Goal: Transaction & Acquisition: Subscribe to service/newsletter

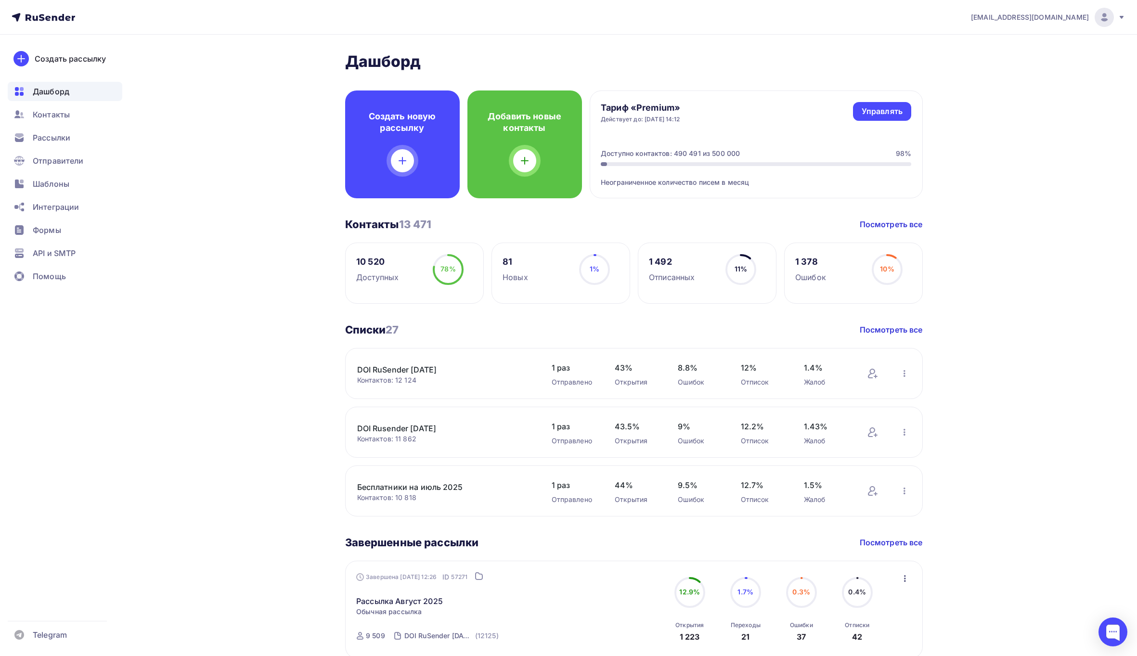
click at [1068, 16] on span "[EMAIL_ADDRESS][DOMAIN_NAME]" at bounding box center [1030, 18] width 118 height 10
click at [974, 90] on icon at bounding box center [970, 88] width 12 height 12
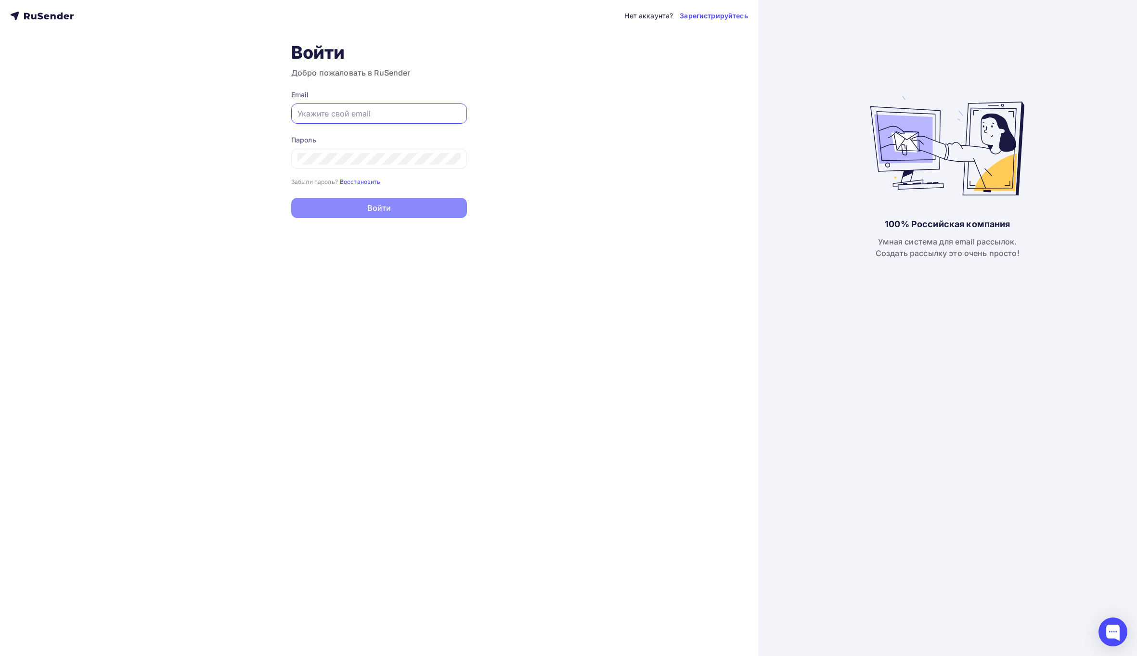
click at [455, 112] on input "text" at bounding box center [379, 114] width 163 height 12
type input "[EMAIL_ADDRESS][DOMAIN_NAME]"
click at [414, 203] on button "Войти" at bounding box center [379, 209] width 176 height 20
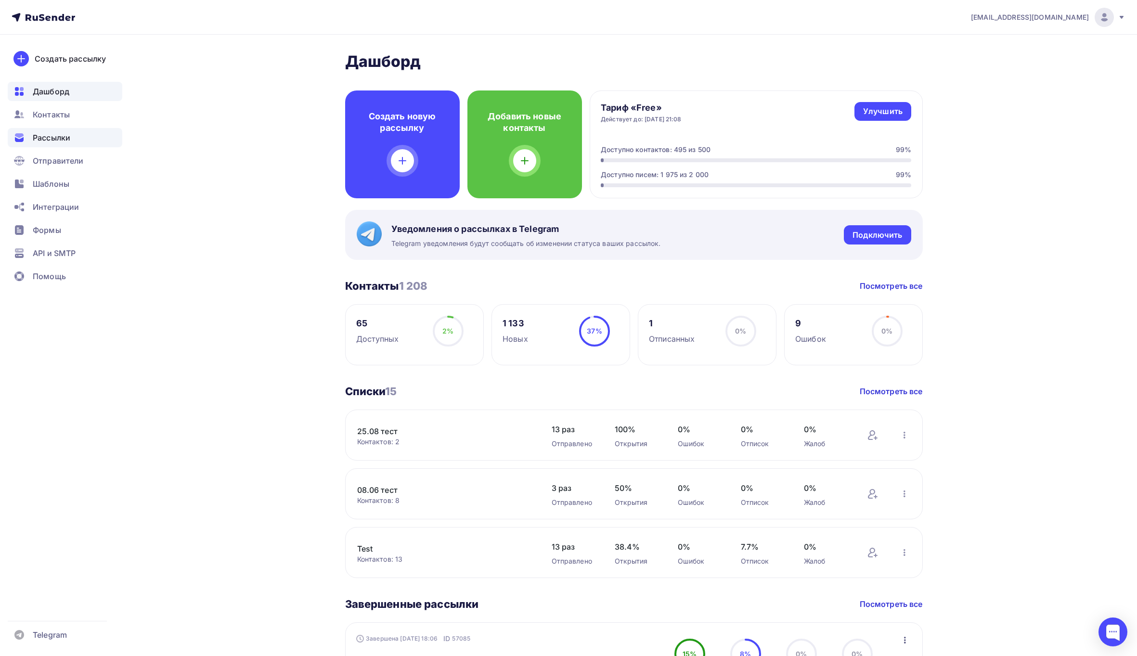
click at [57, 139] on span "Рассылки" at bounding box center [52, 138] width 38 height 12
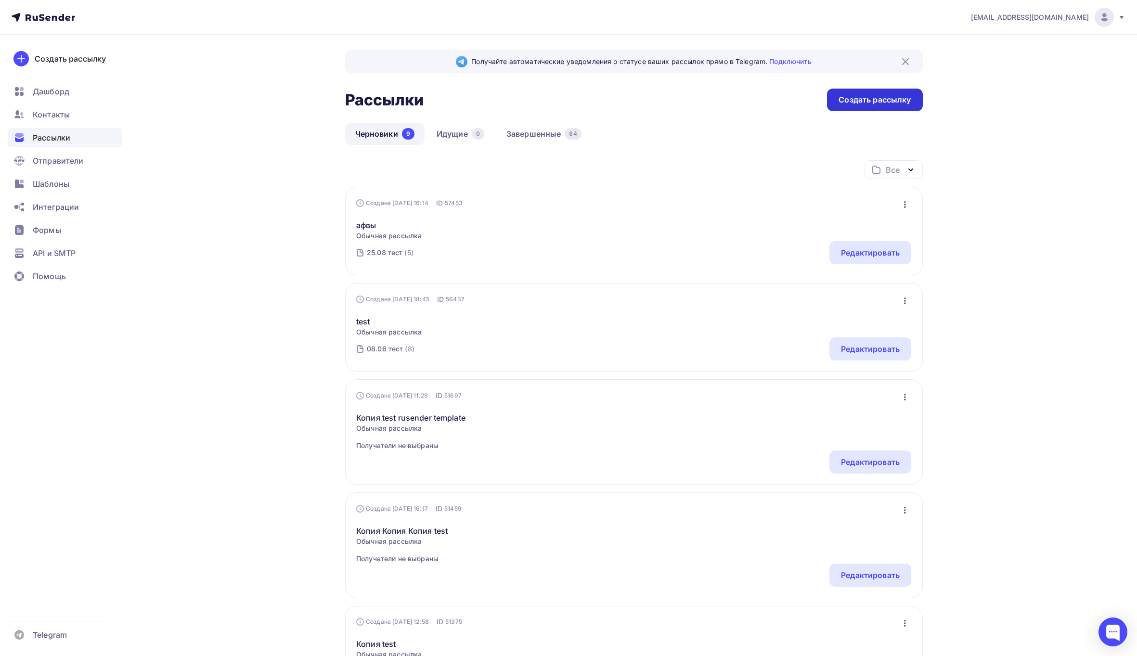
click at [871, 96] on div "Создать рассылку" at bounding box center [875, 99] width 72 height 11
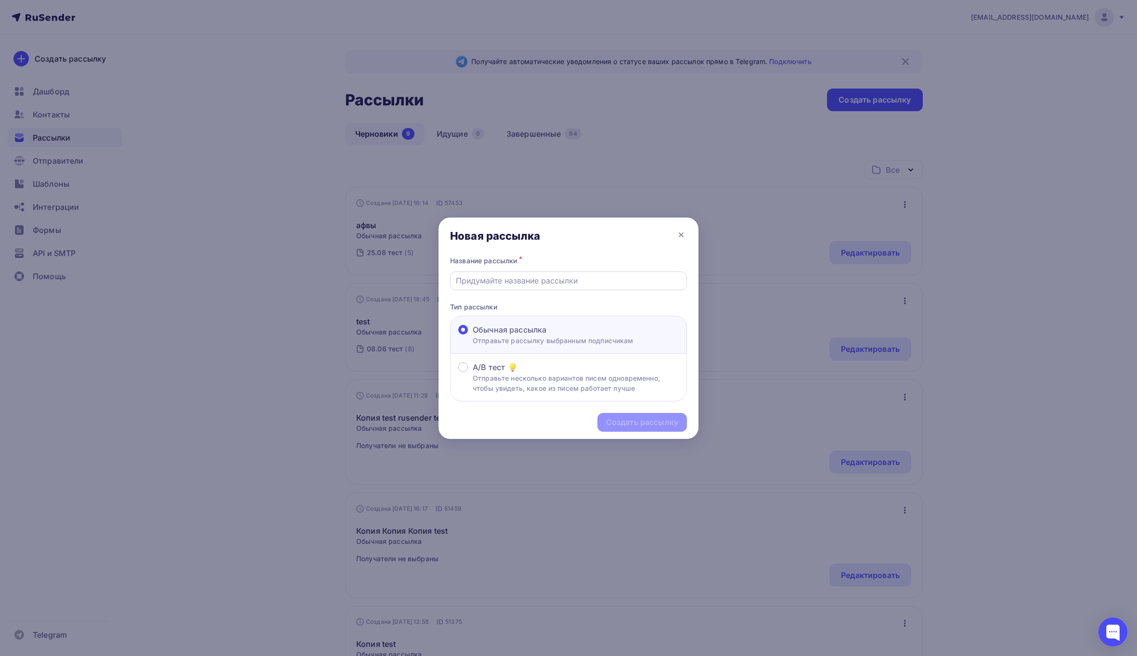
click at [602, 279] on input "text" at bounding box center [569, 281] width 226 height 12
type input "cdsf"
click at [623, 398] on div "A/B тест Отправьте несколько вариантов писем одновременно, чтобы увидеть, какое…" at bounding box center [568, 378] width 237 height 48
click at [631, 413] on div "Создать рассылку" at bounding box center [569, 423] width 260 height 42
click at [646, 427] on div "Создать рассылку" at bounding box center [642, 422] width 72 height 11
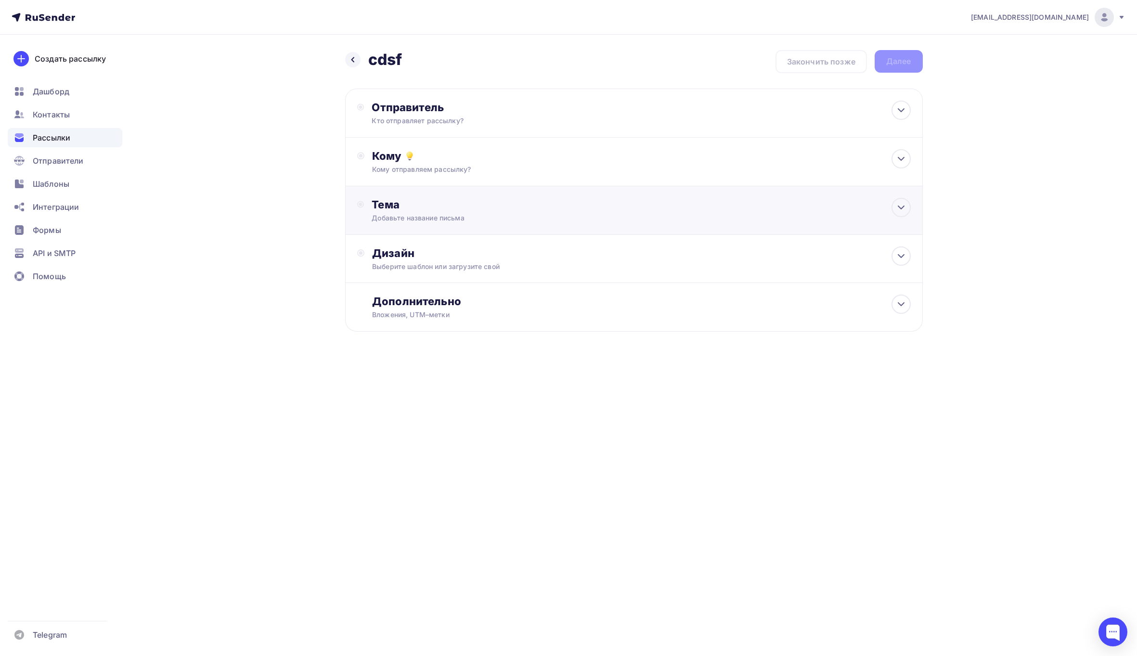
click at [436, 205] on div "Тема" at bounding box center [467, 204] width 190 height 13
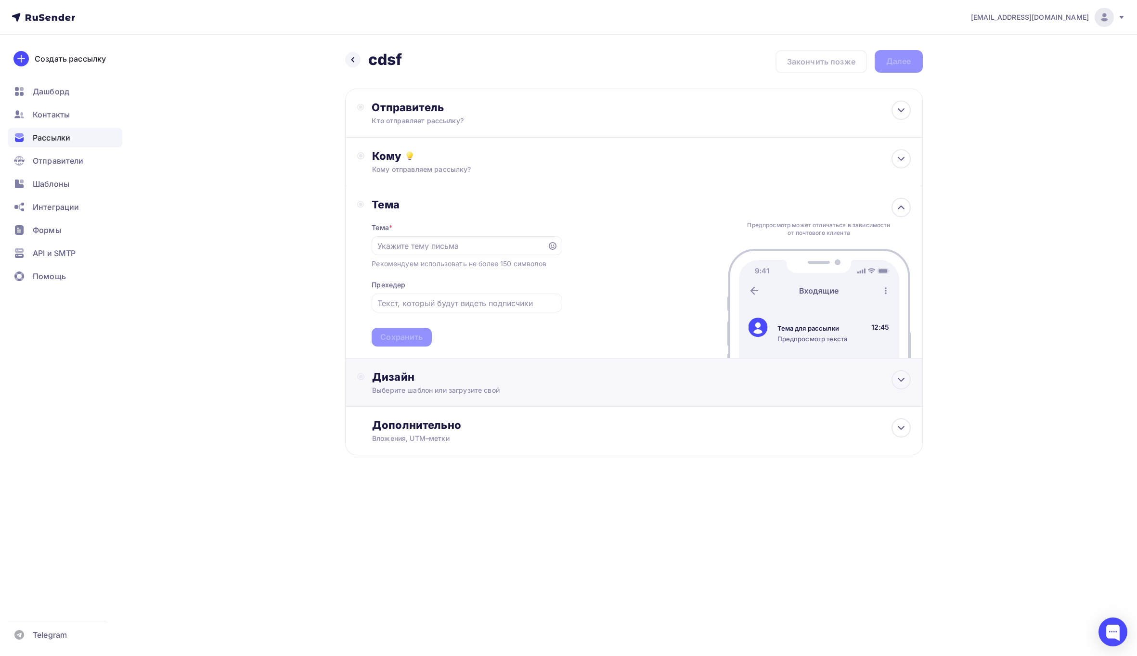
click at [422, 391] on div "Выберите шаблон или загрузите свой" at bounding box center [614, 391] width 485 height 10
click at [422, 422] on div "Выбрать шаблон" at bounding box center [414, 416] width 84 height 19
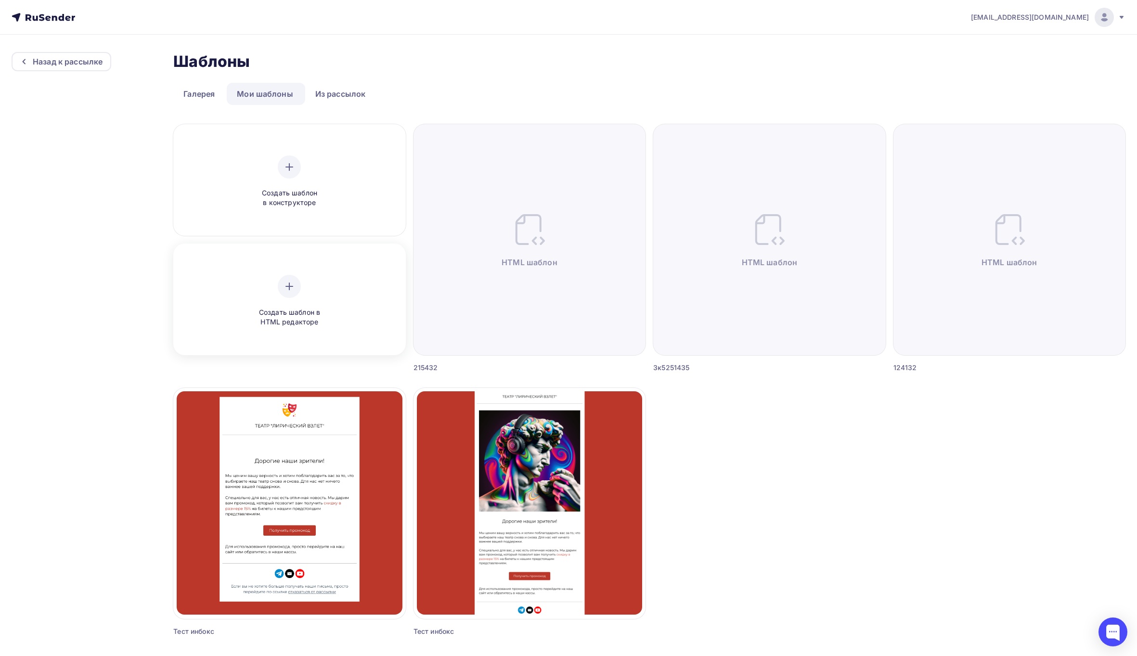
click at [293, 286] on icon at bounding box center [289, 286] width 7 height 0
